Goal: Find specific page/section: Find specific page/section

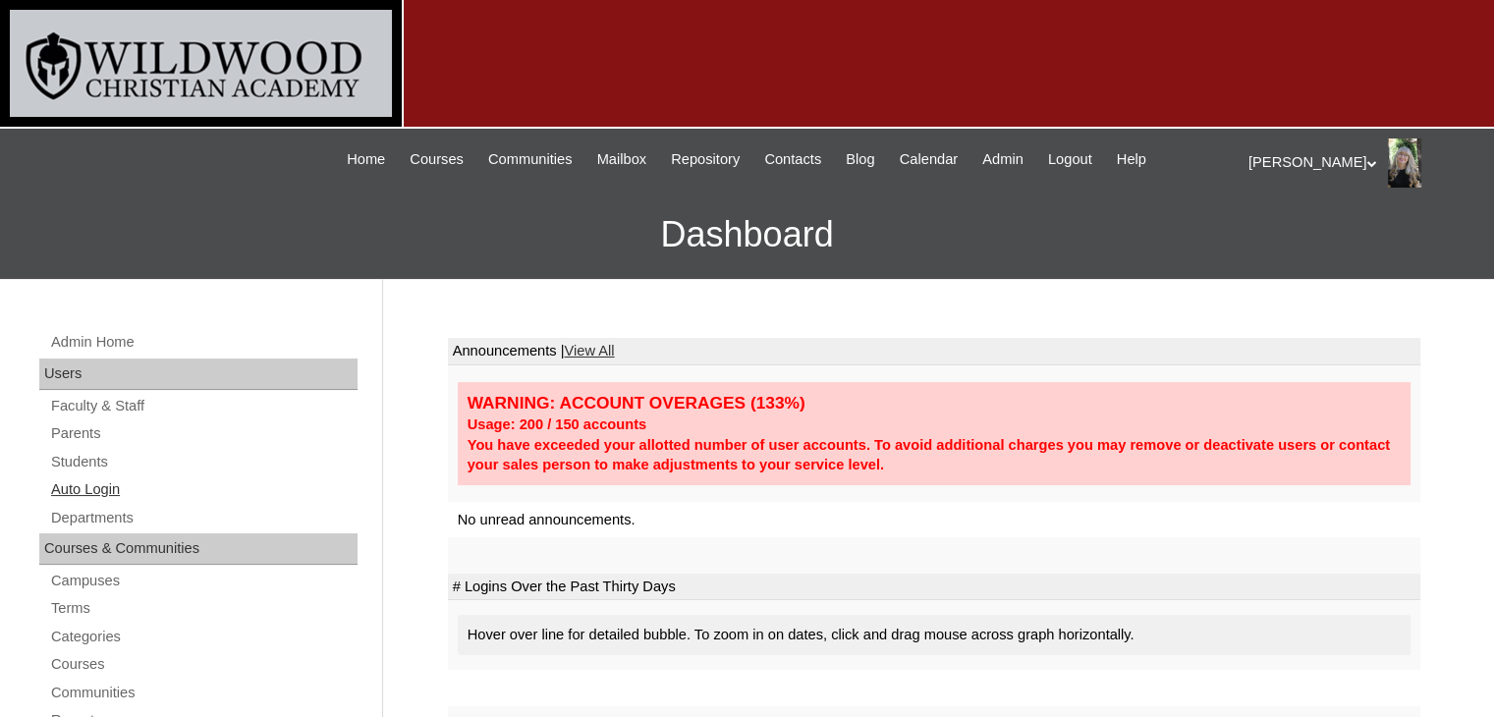
click at [94, 489] on link "Auto Login" at bounding box center [203, 489] width 308 height 25
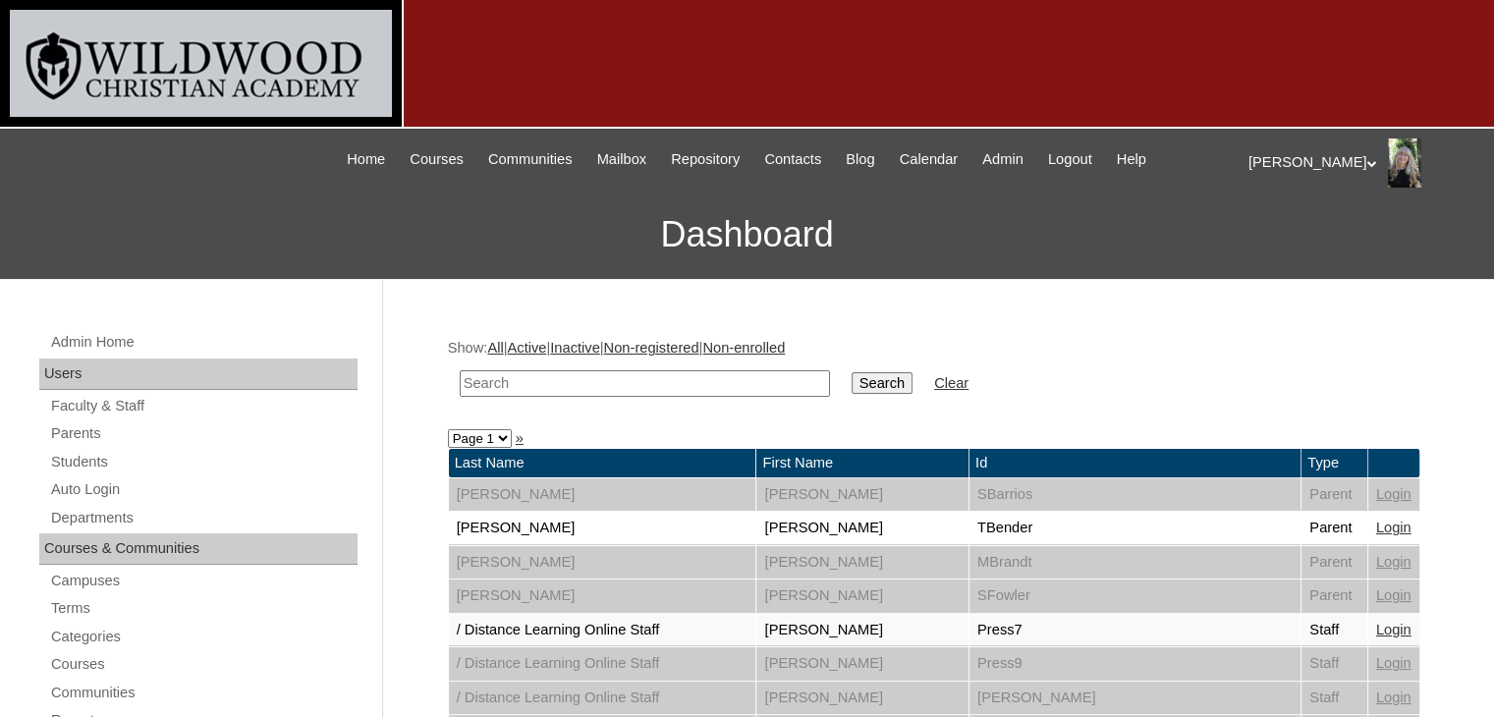
click at [514, 379] on input "text" at bounding box center [645, 383] width 370 height 27
type input "mayo"
click at [851, 386] on input "Search" at bounding box center [881, 383] width 61 height 22
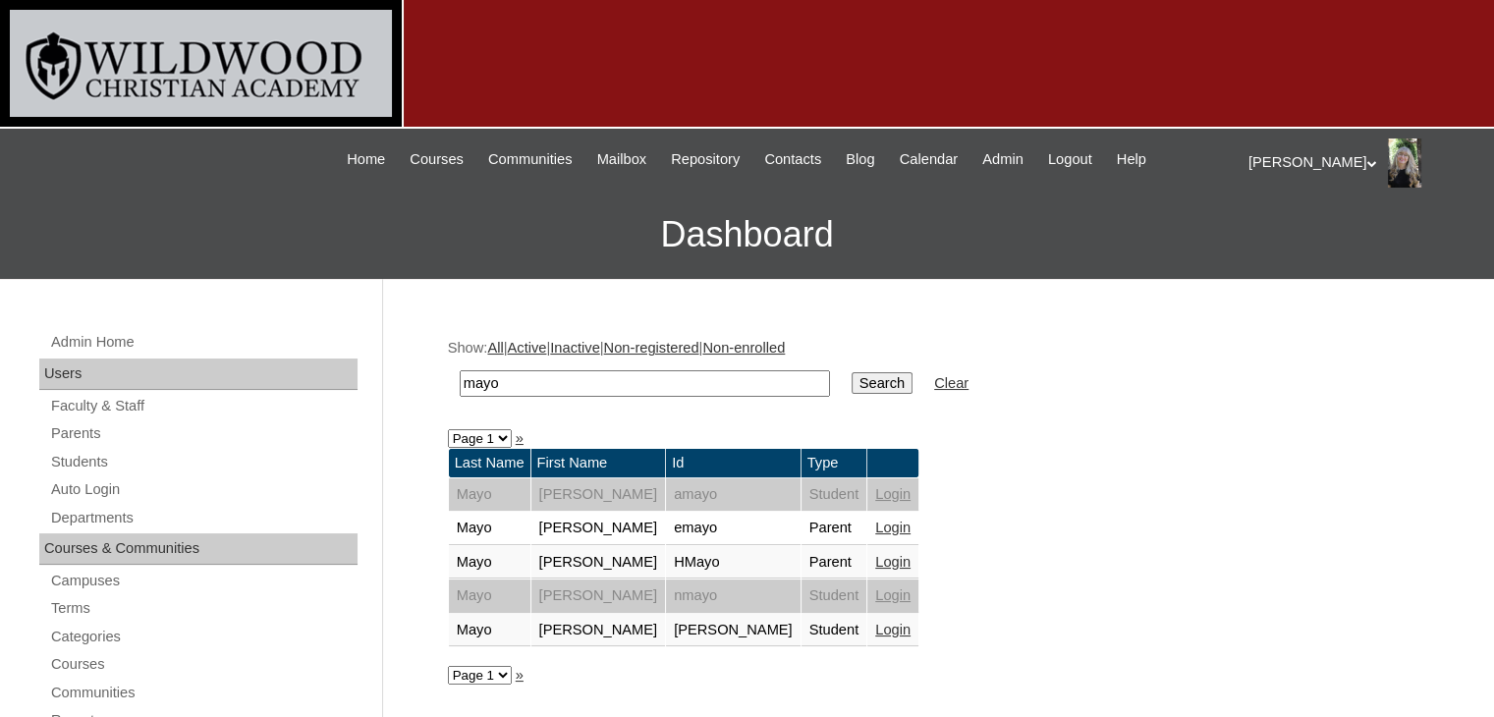
drag, startPoint x: 519, startPoint y: 383, endPoint x: 454, endPoint y: 377, distance: 66.1
click at [454, 377] on td "mayo" at bounding box center [645, 383] width 390 height 46
type input "evans"
click at [851, 372] on input "Search" at bounding box center [881, 383] width 61 height 22
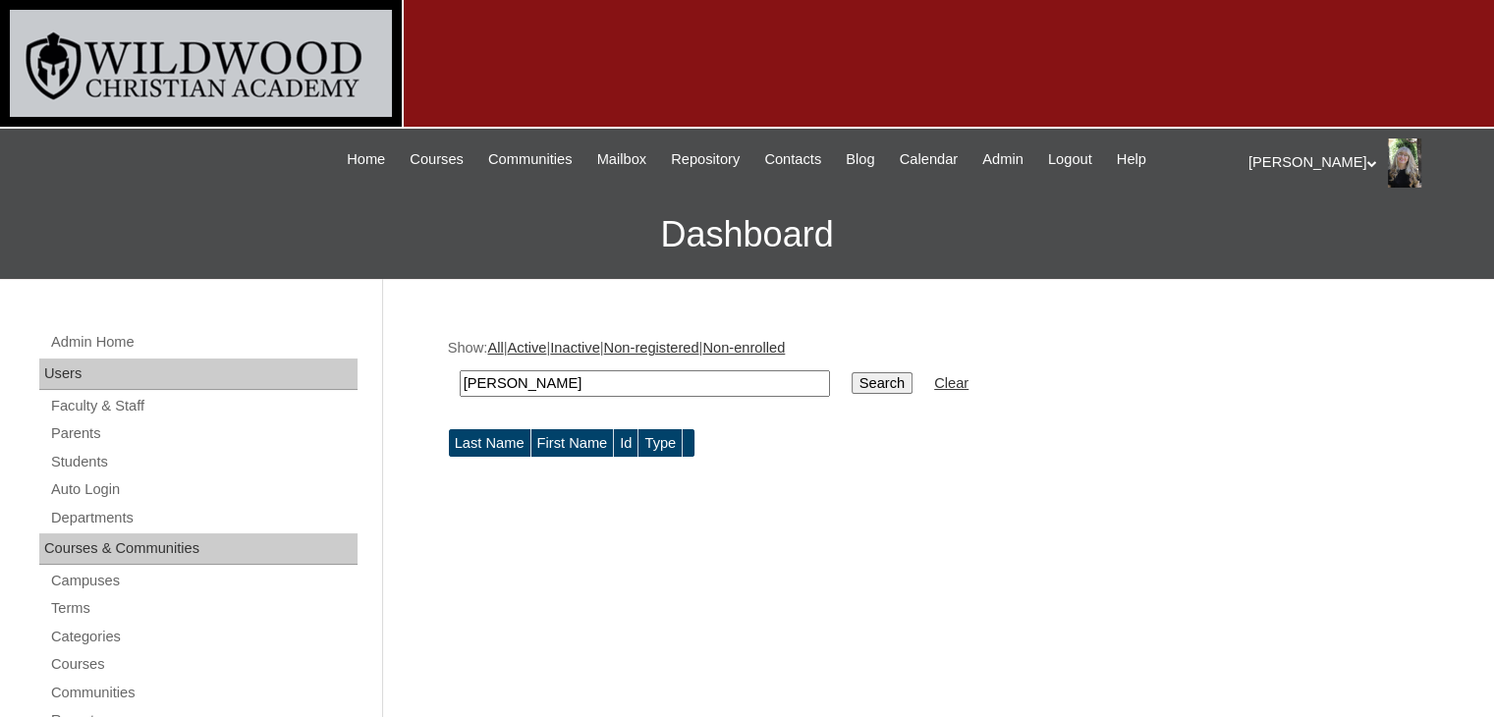
drag, startPoint x: 511, startPoint y: 383, endPoint x: 460, endPoint y: 388, distance: 51.3
click at [460, 388] on input "evans" at bounding box center [645, 383] width 370 height 27
type input "curtis"
click at [851, 372] on input "Search" at bounding box center [881, 383] width 61 height 22
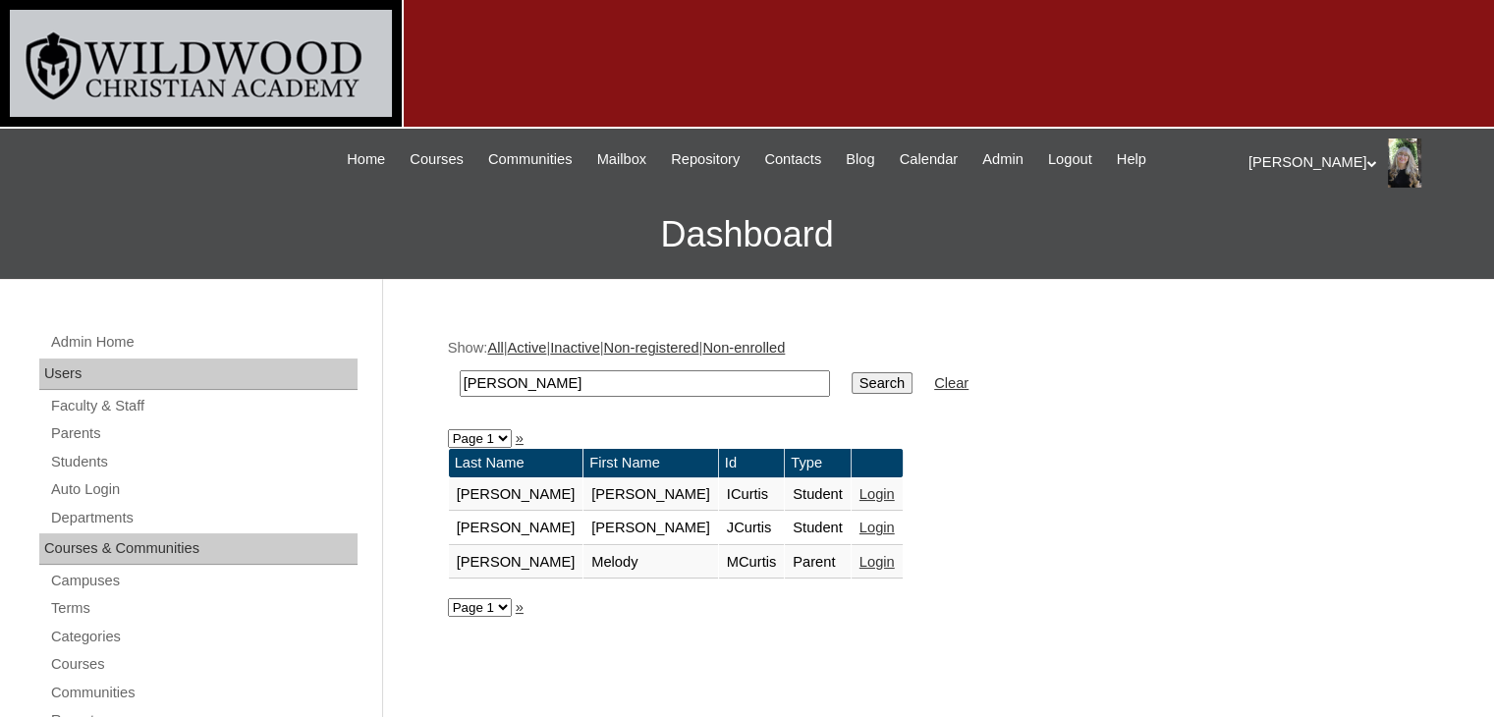
click at [859, 555] on link "Login" at bounding box center [876, 562] width 35 height 16
